Goal: Transaction & Acquisition: Purchase product/service

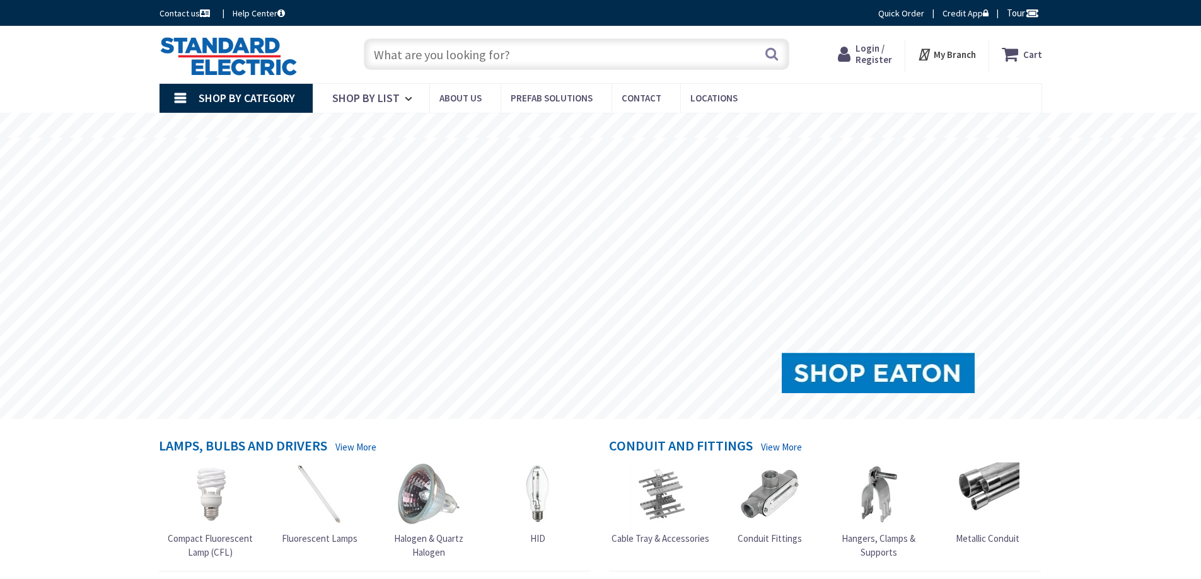
click at [870, 58] on span "Login / Register" at bounding box center [873, 53] width 37 height 23
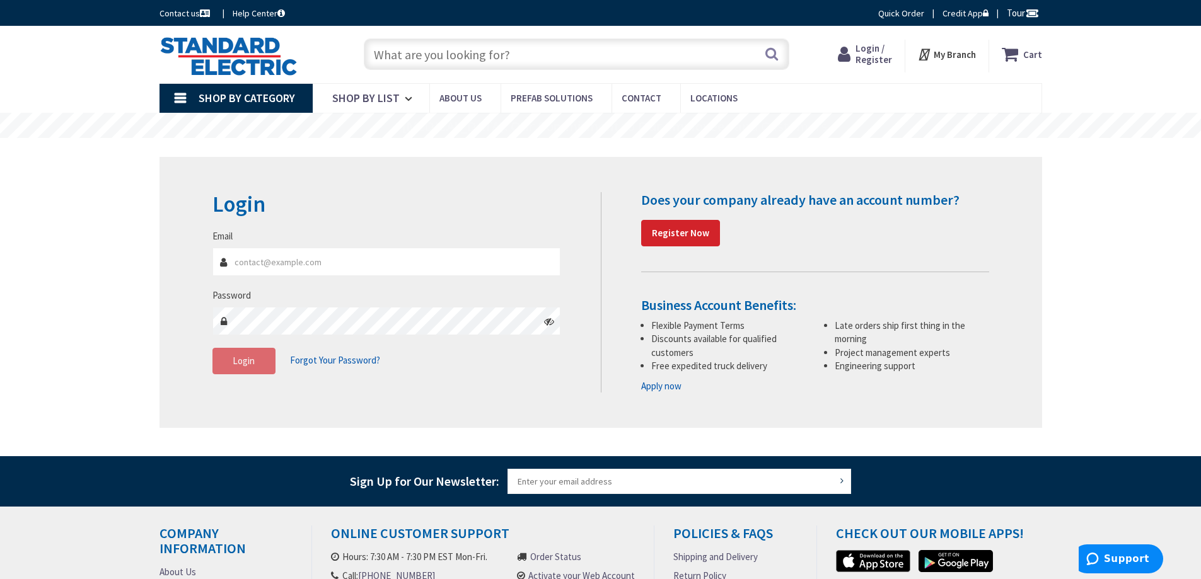
type input "judy@geminielectricinc.com"
click at [369, 267] on input "[PERSON_NAME][EMAIL_ADDRESS][DOMAIN_NAME]" at bounding box center [386, 262] width 349 height 28
click at [240, 356] on span "Login" at bounding box center [244, 361] width 22 height 12
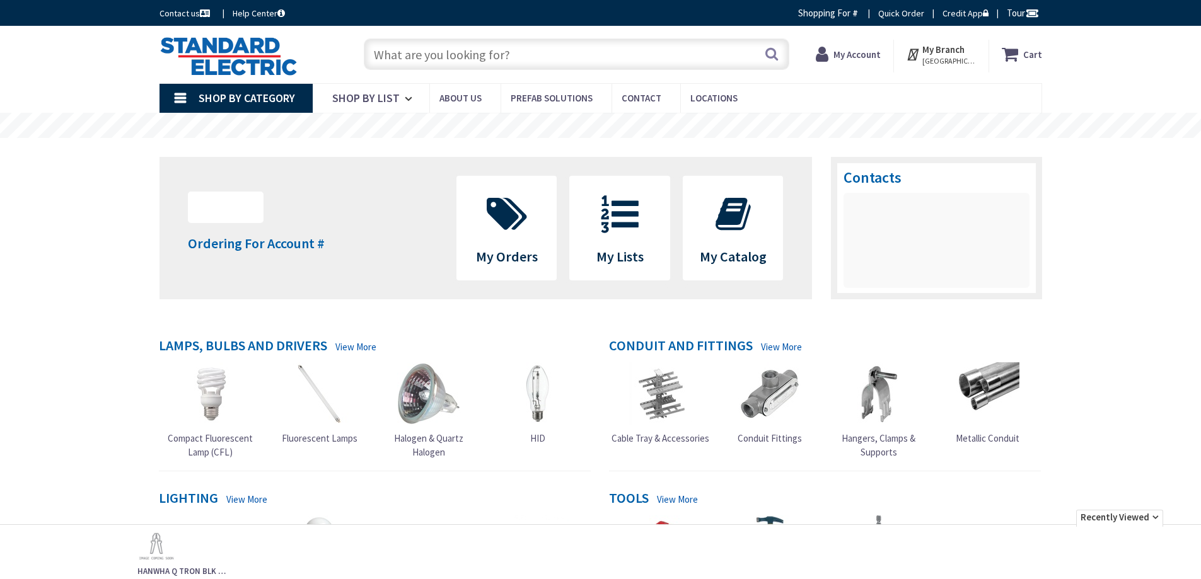
click at [431, 61] on input "text" at bounding box center [576, 54] width 425 height 32
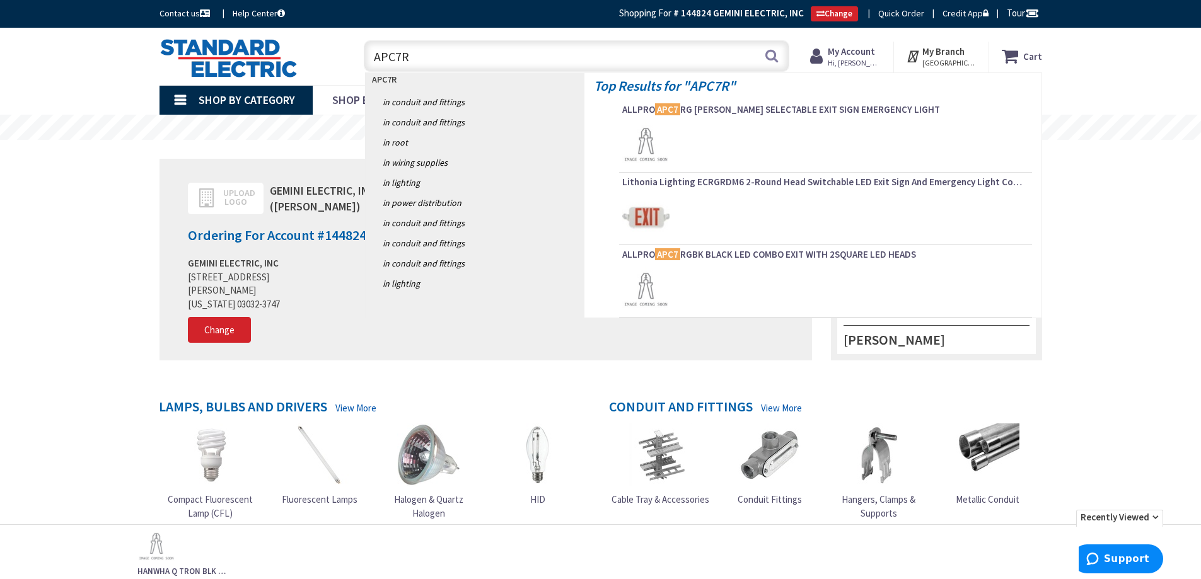
type input "APC7RG"
